Goal: Task Accomplishment & Management: Manage account settings

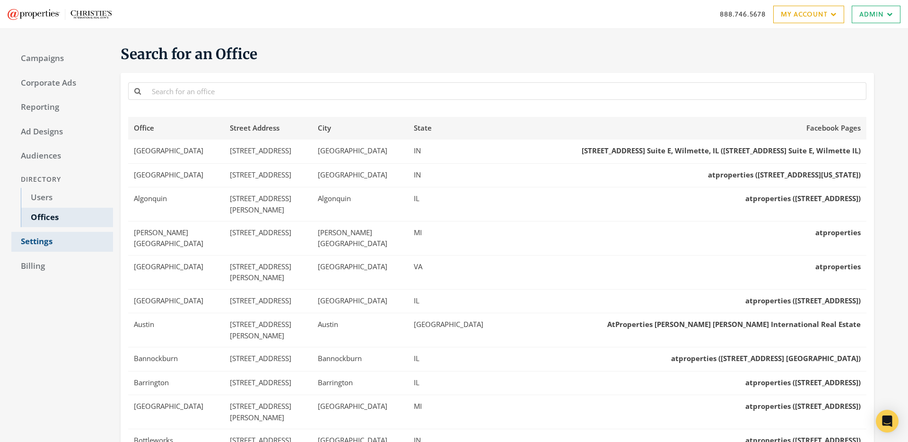
click at [35, 237] on link "Settings" at bounding box center [62, 242] width 102 height 20
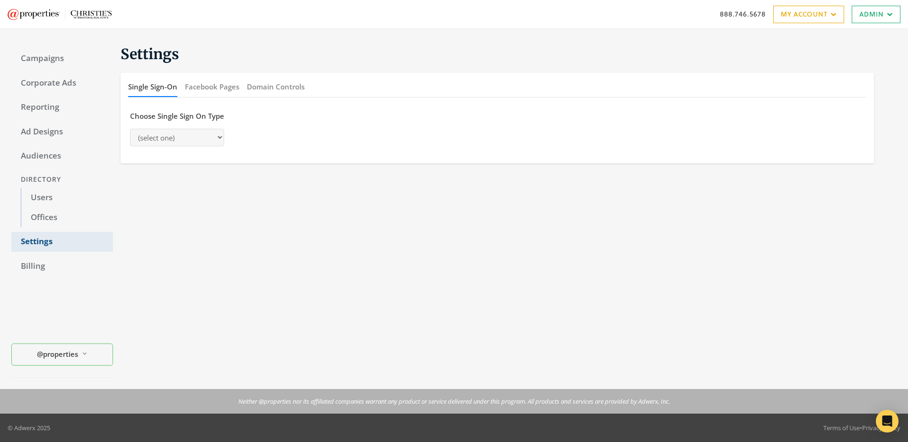
select select "adwerx"
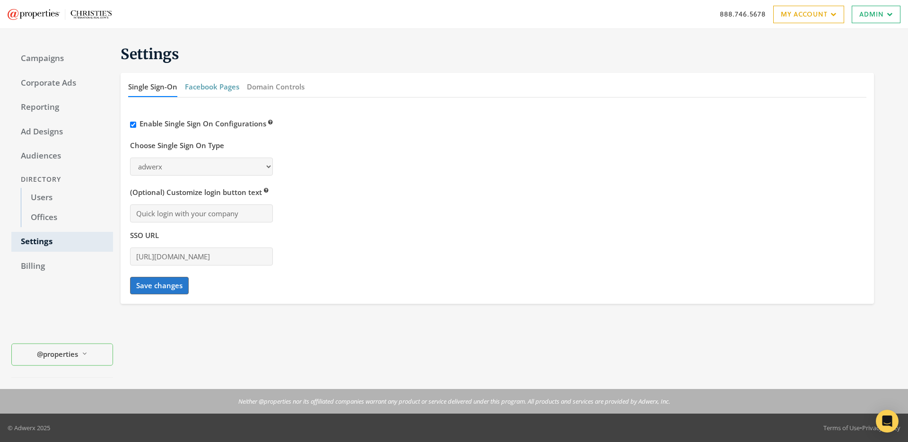
click at [202, 92] on button "Facebook Pages" at bounding box center [212, 87] width 54 height 20
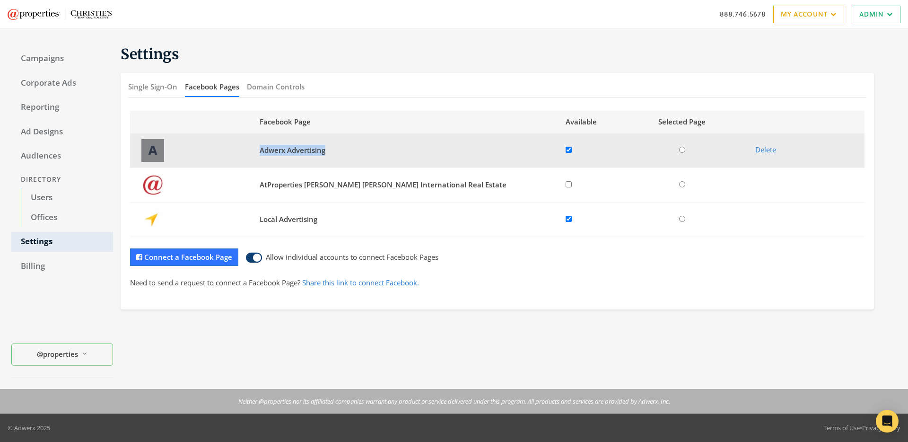
drag, startPoint x: 333, startPoint y: 150, endPoint x: 257, endPoint y: 150, distance: 75.2
click at [257, 150] on td "Adwerx Advertising" at bounding box center [407, 150] width 306 height 35
copy span "Adwerx Advertising"
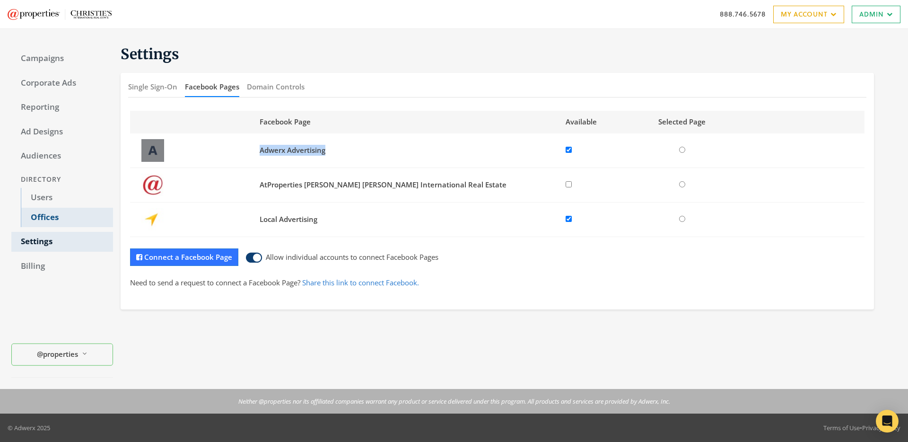
click at [40, 217] on link "Offices" at bounding box center [67, 218] width 92 height 20
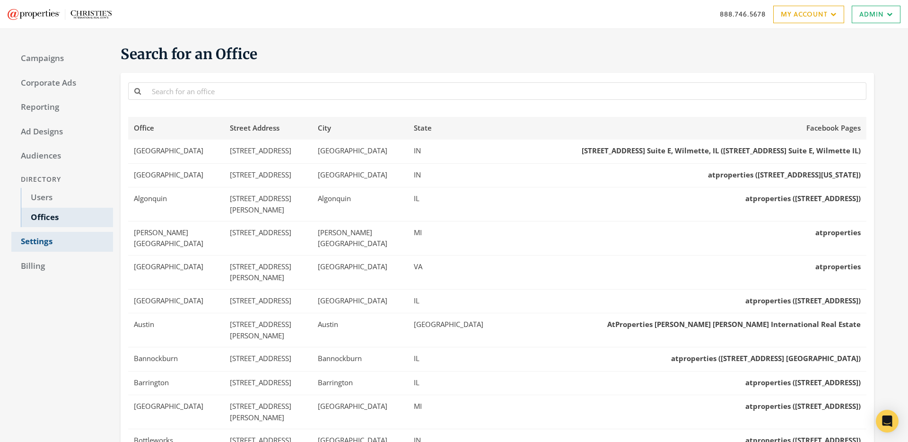
click at [45, 245] on link "Settings" at bounding box center [62, 242] width 102 height 20
select select "adwerx"
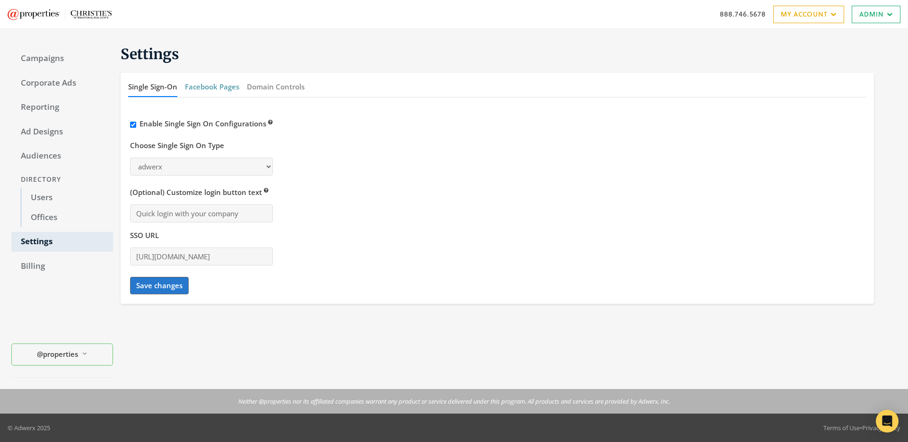
click at [202, 88] on button "Facebook Pages" at bounding box center [212, 87] width 54 height 20
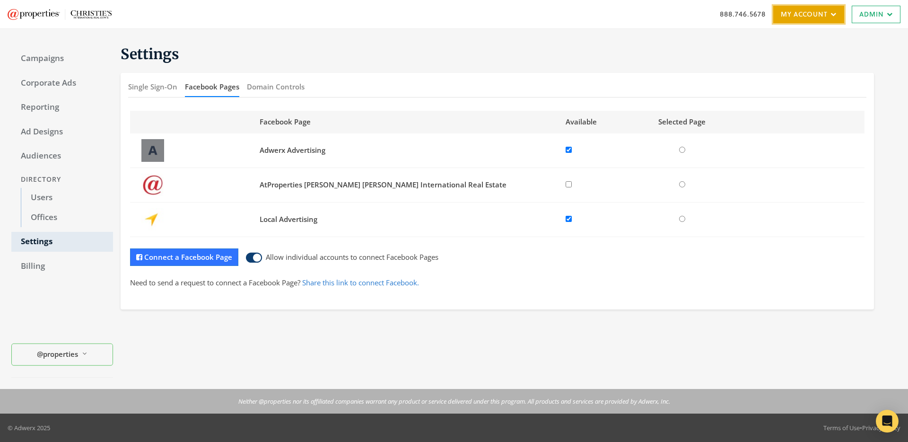
click at [839, 18] on link "My Account" at bounding box center [808, 15] width 71 height 18
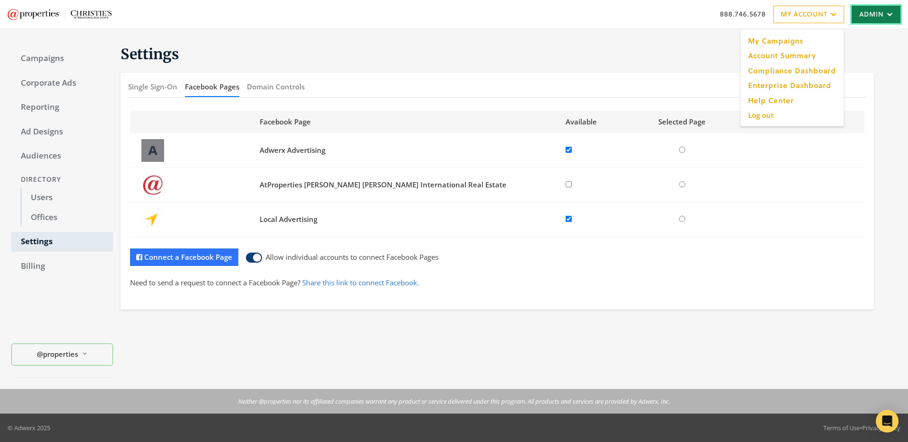
click at [868, 16] on link "Admin" at bounding box center [876, 15] width 49 height 18
